Goal: Check status

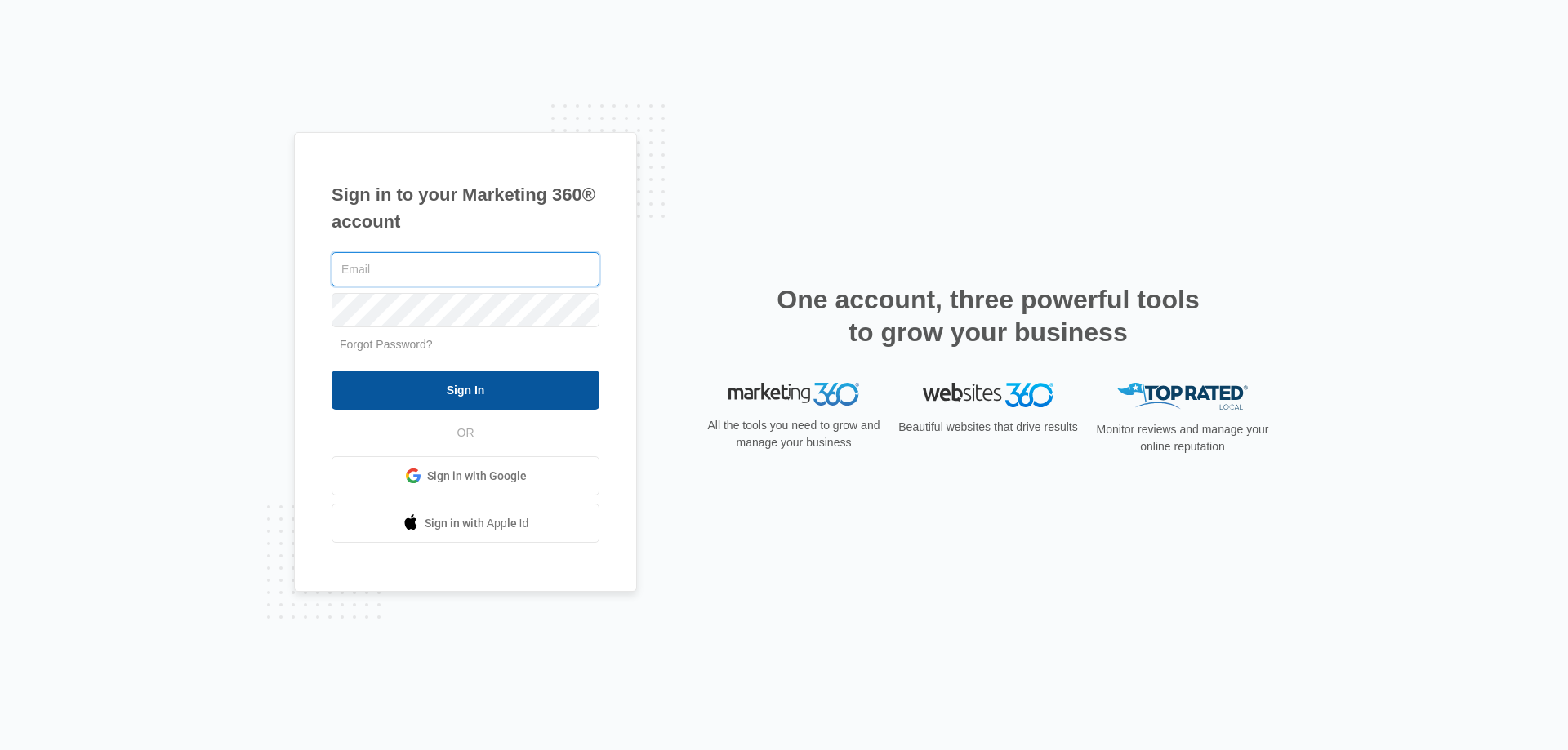
type input "[EMAIL_ADDRESS][DOMAIN_NAME]"
click at [486, 394] on input "Sign In" at bounding box center [465, 390] width 268 height 39
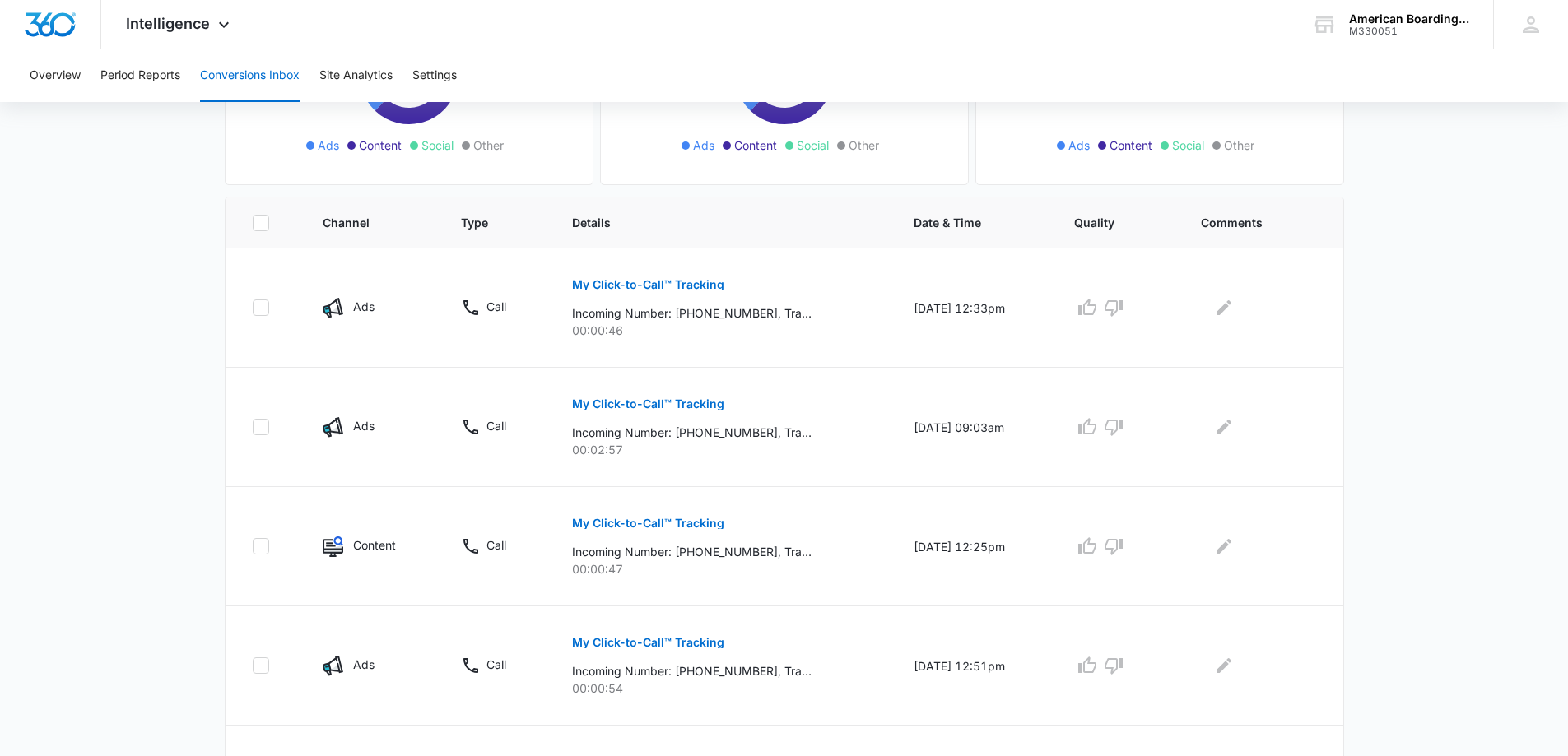
scroll to position [278, 0]
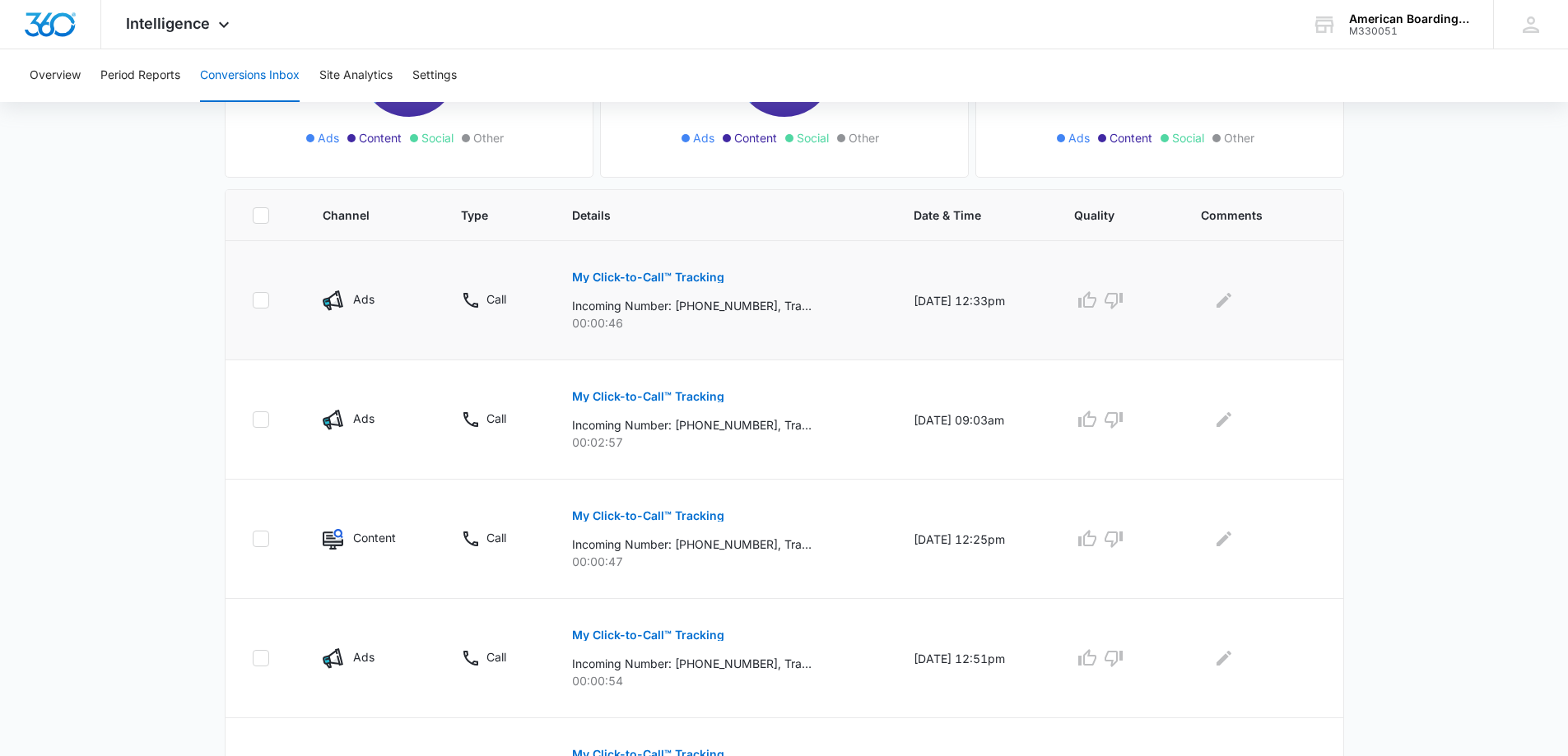
click at [638, 278] on p "My Click-to-Call™ Tracking" at bounding box center [647, 278] width 152 height 11
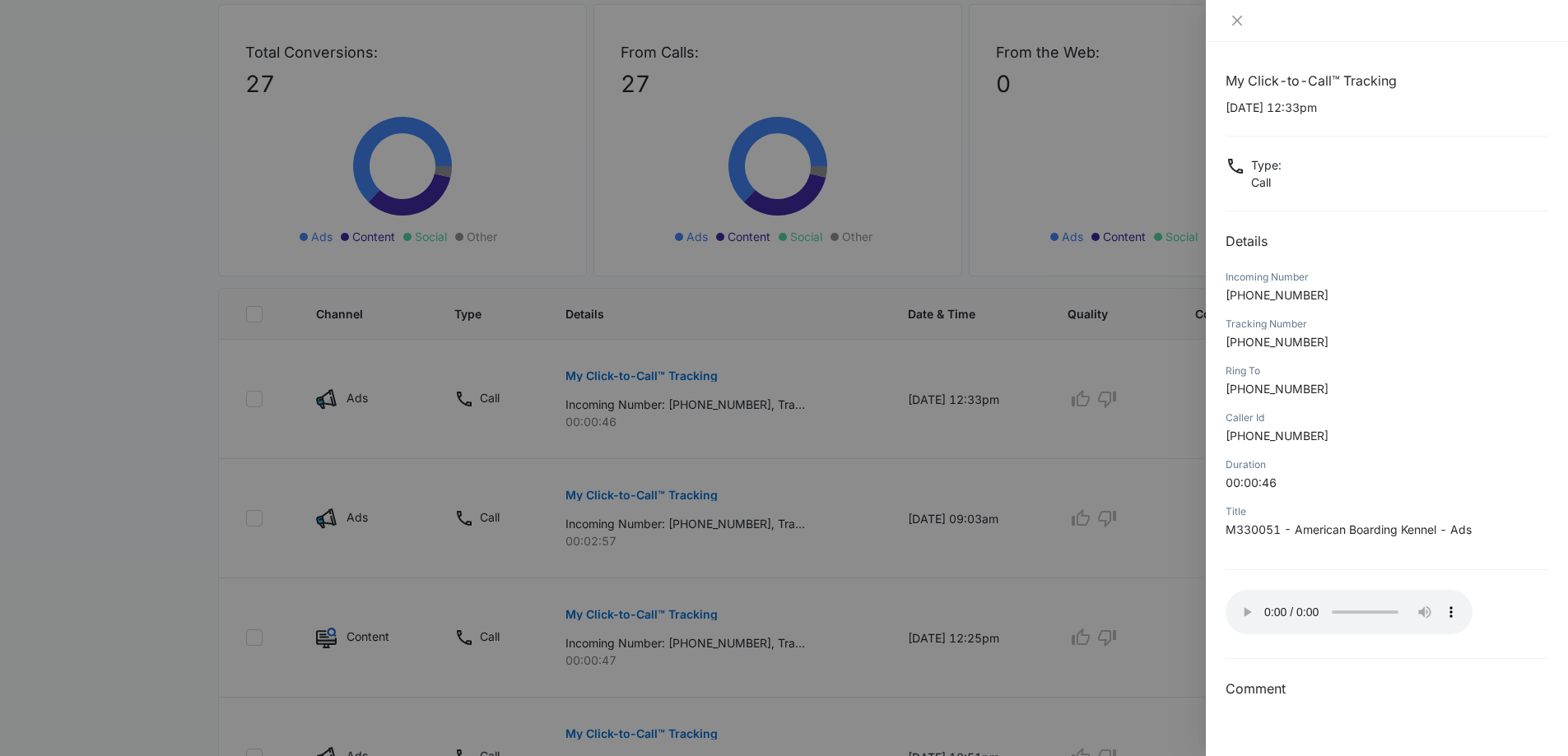
scroll to position [0, 0]
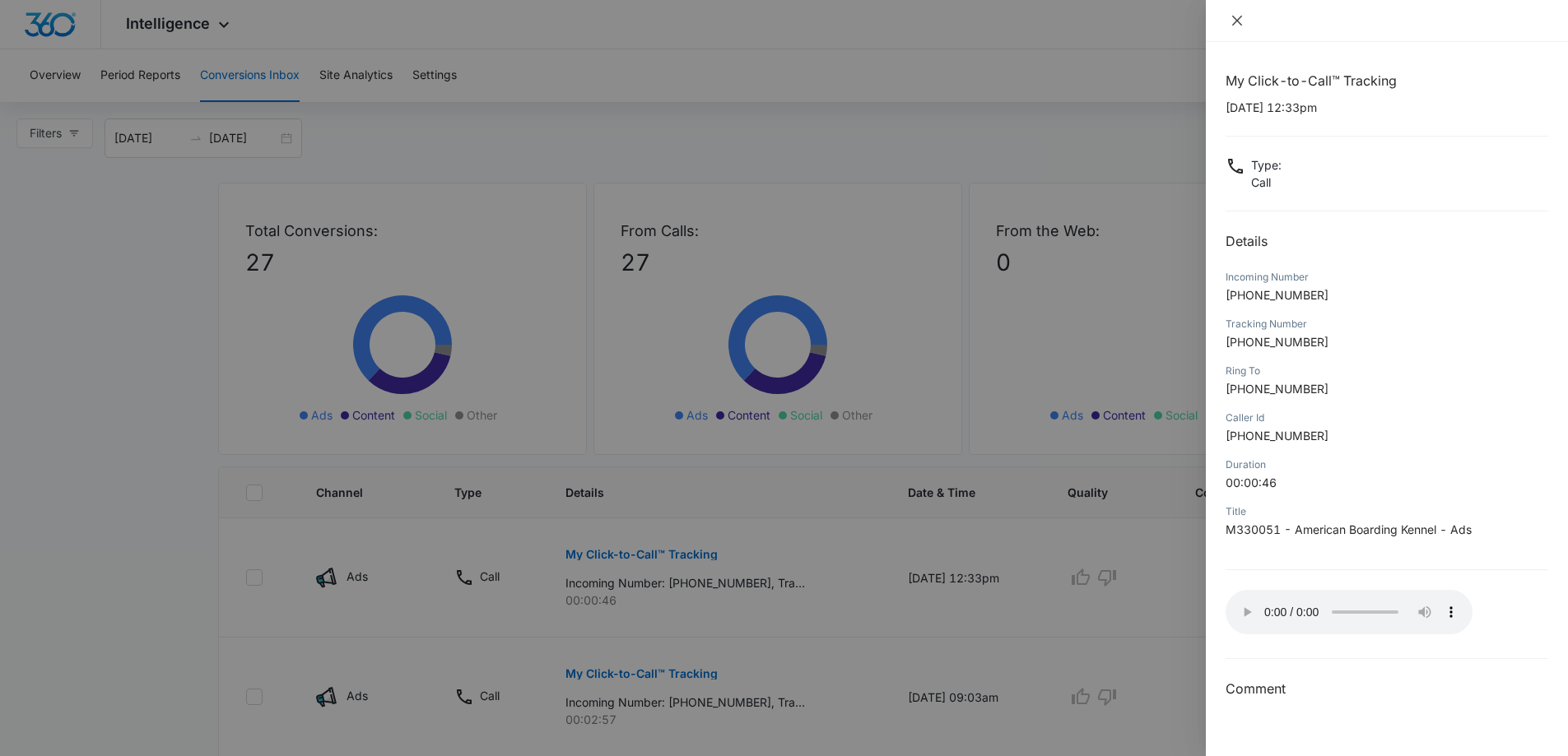
click at [1234, 19] on icon "close" at bounding box center [1237, 20] width 13 height 13
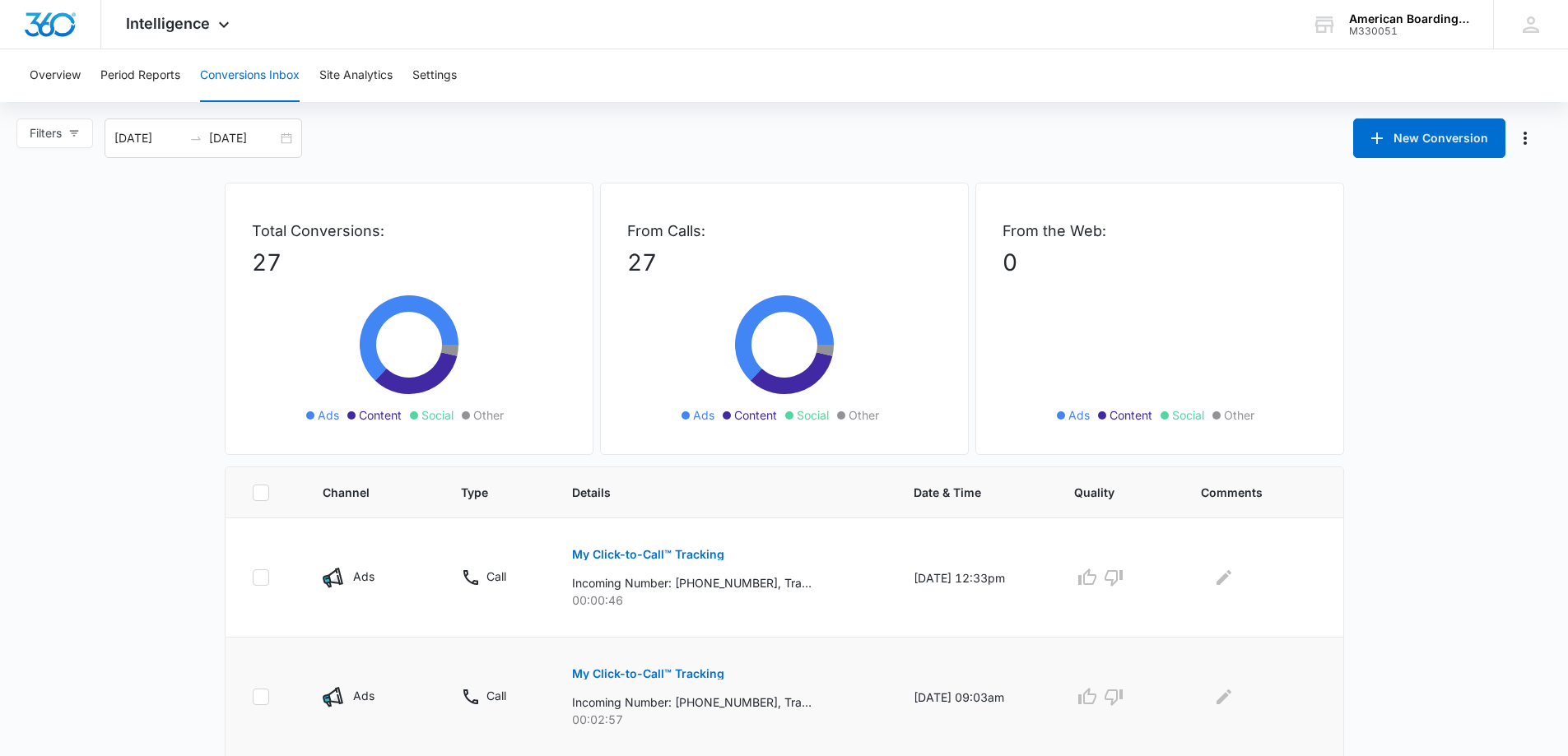
click at [663, 673] on p "My Click-to-Call™ Tracking" at bounding box center [647, 674] width 152 height 11
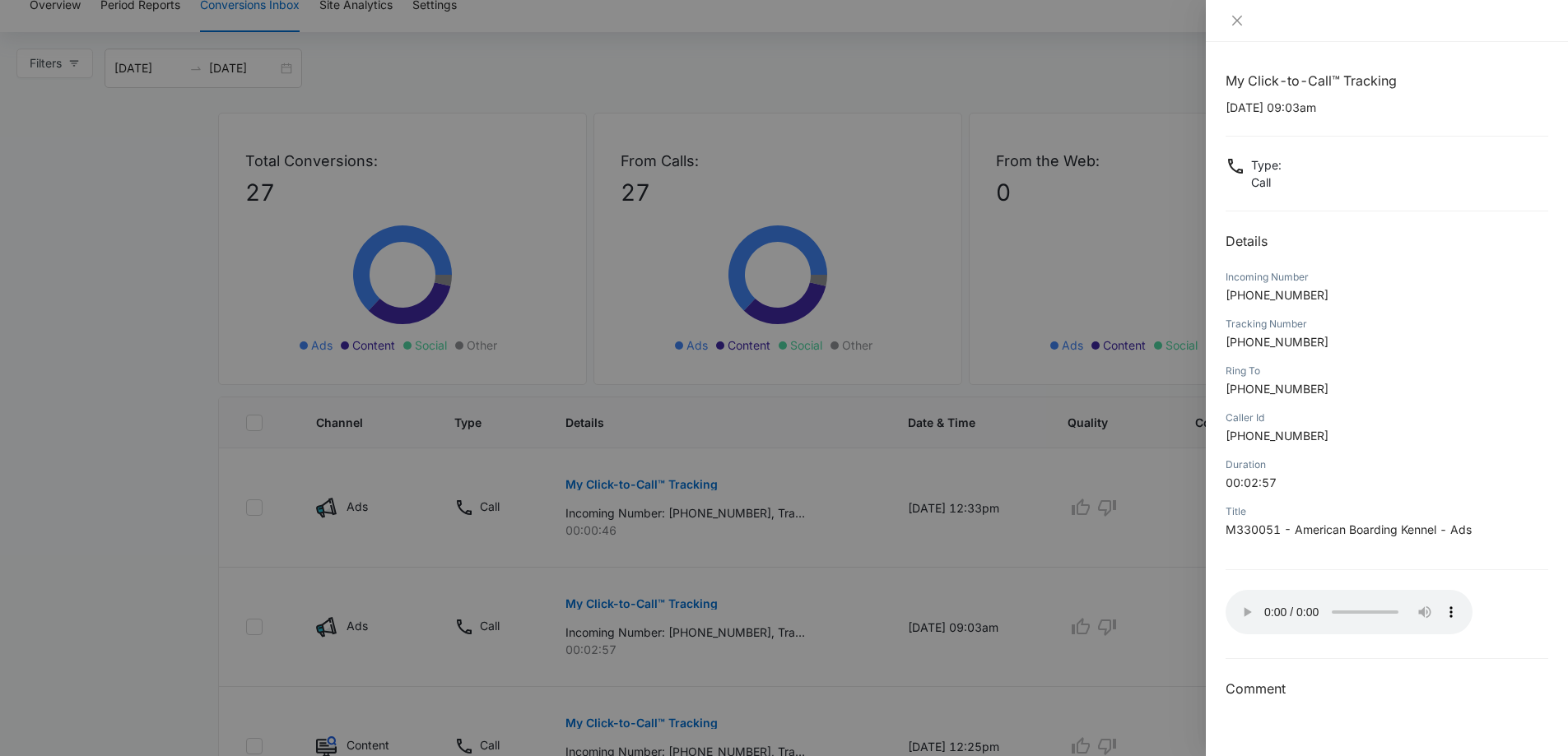
scroll to position [77, 0]
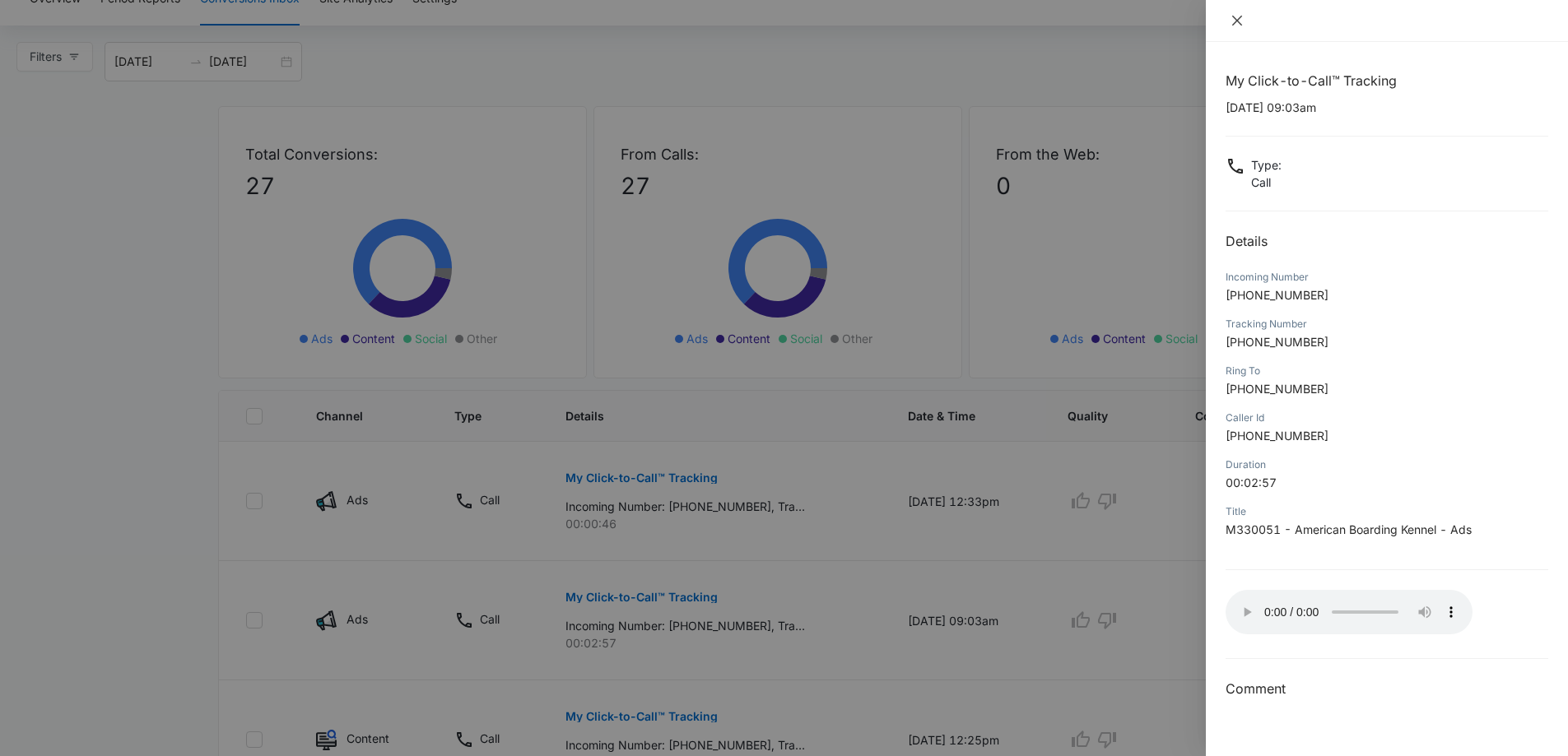
click at [1232, 21] on icon "close" at bounding box center [1237, 20] width 13 height 13
